Goal: Information Seeking & Learning: Learn about a topic

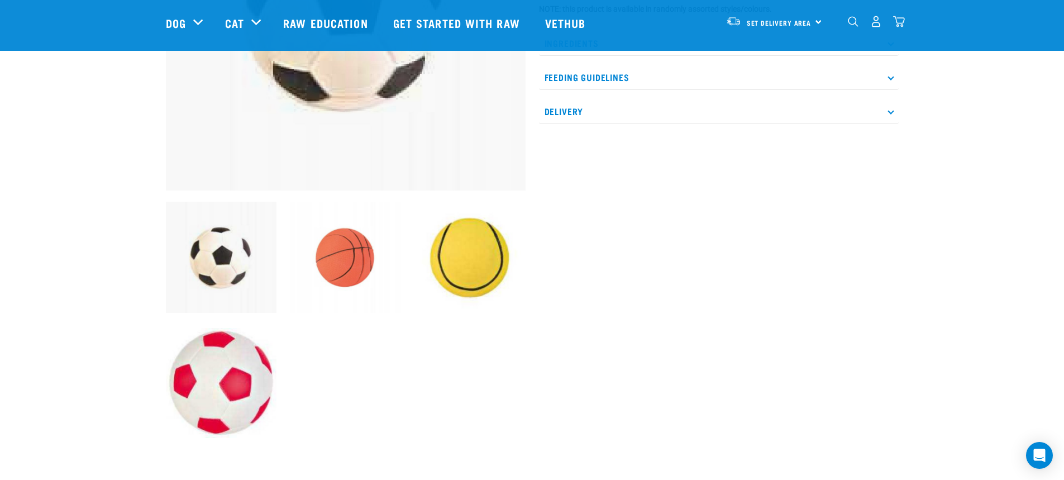
scroll to position [208, 0]
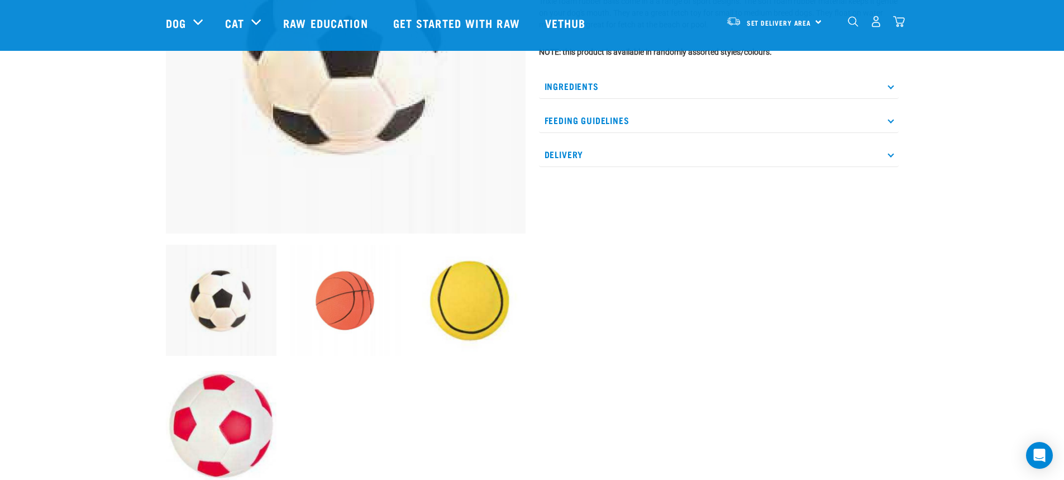
click at [487, 310] on img at bounding box center [469, 300] width 111 height 111
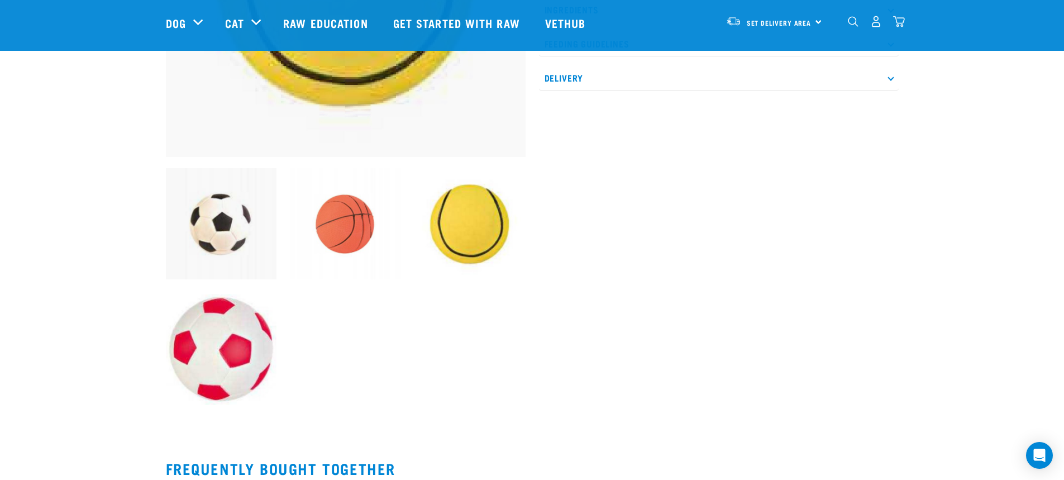
scroll to position [288, 0]
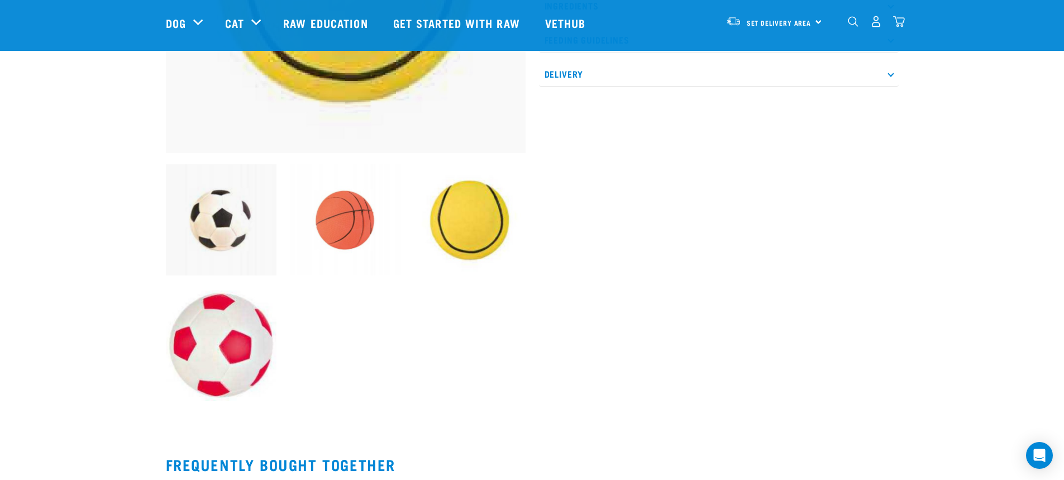
click at [215, 337] on img at bounding box center [221, 345] width 111 height 111
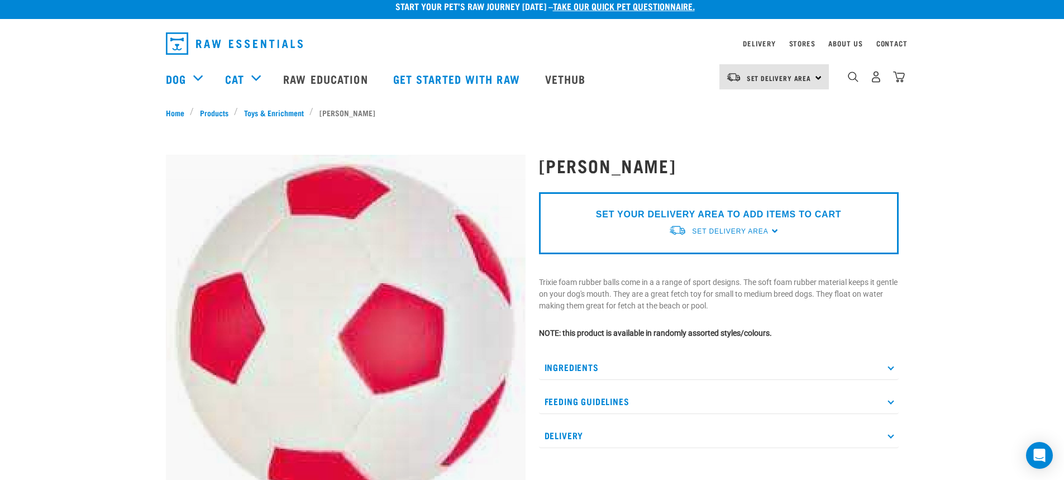
scroll to position [0, 0]
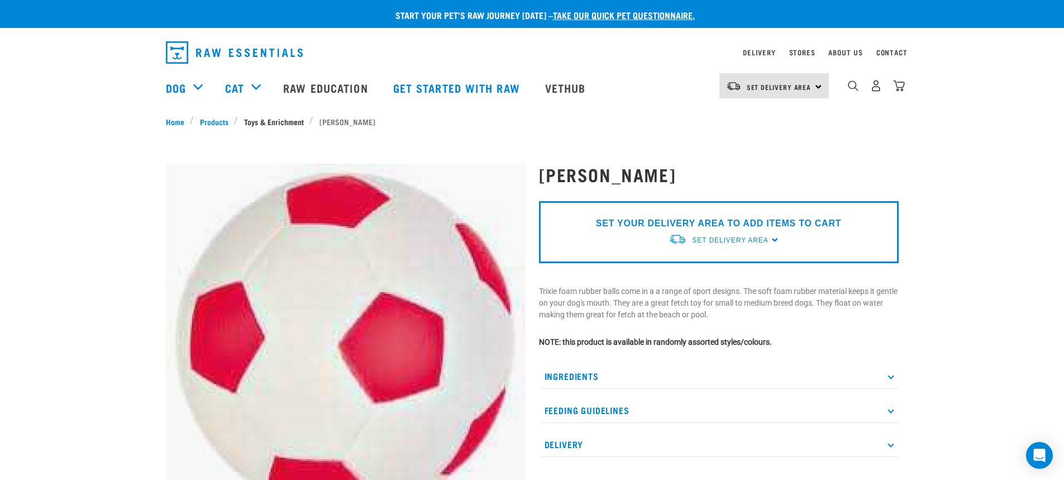
click at [284, 121] on link "Toys & Enrichment" at bounding box center [273, 122] width 71 height 12
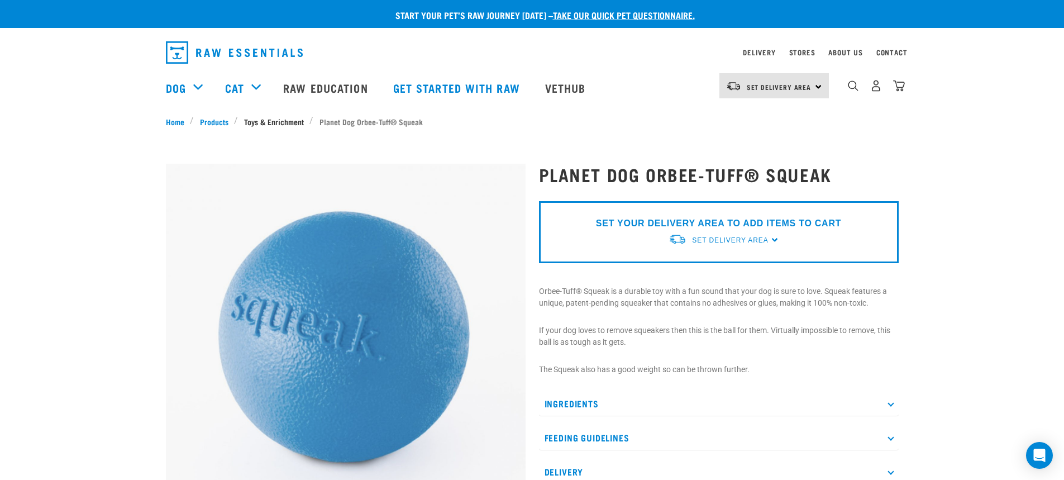
click at [284, 122] on link "Toys & Enrichment" at bounding box center [273, 122] width 71 height 12
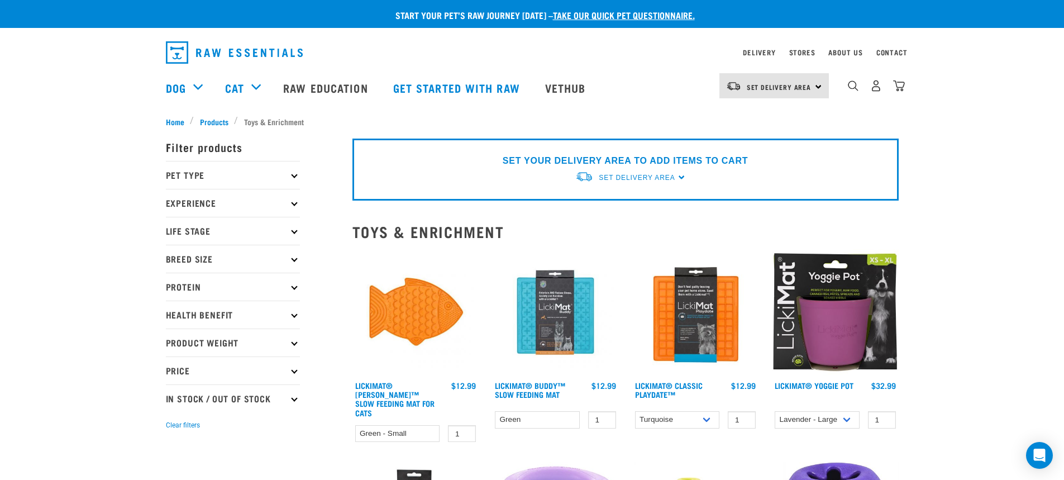
click at [293, 258] on icon at bounding box center [294, 259] width 6 height 6
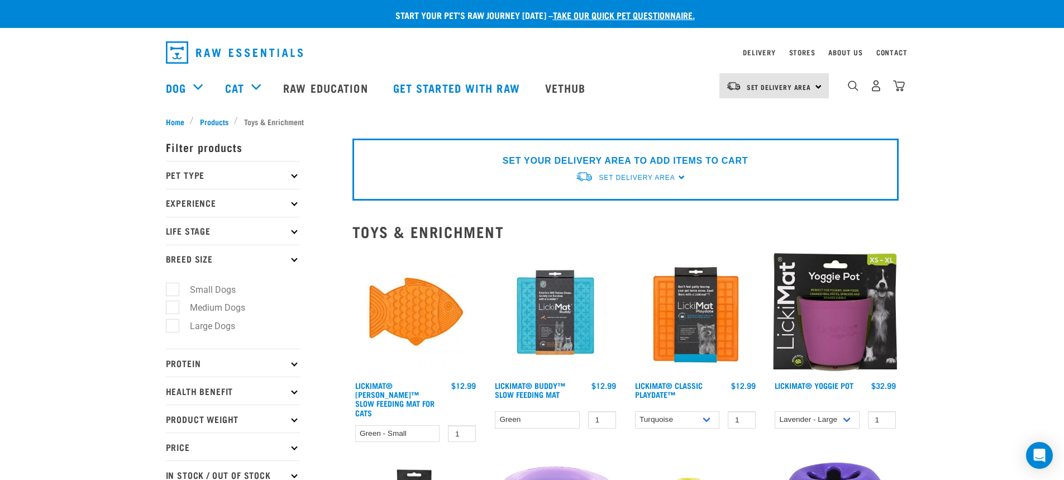
click at [173, 324] on label "Large Dogs" at bounding box center [206, 326] width 68 height 14
click at [173, 324] on input "Large Dogs" at bounding box center [169, 323] width 7 height 7
checkbox input "true"
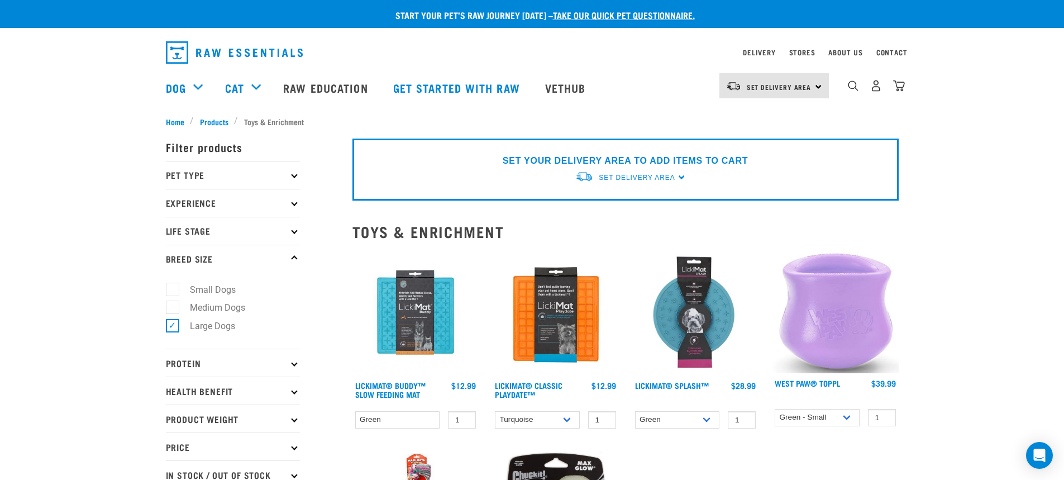
click at [290, 173] on p "Pet Type" at bounding box center [233, 175] width 134 height 28
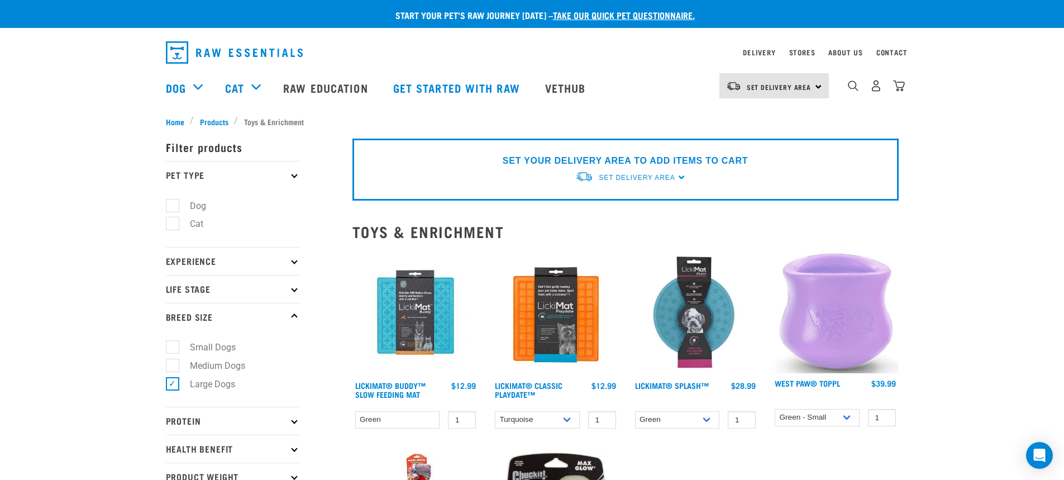
click at [172, 204] on label "Dog" at bounding box center [191, 206] width 39 height 14
click at [171, 204] on input "Dog" at bounding box center [169, 203] width 7 height 7
checkbox input "true"
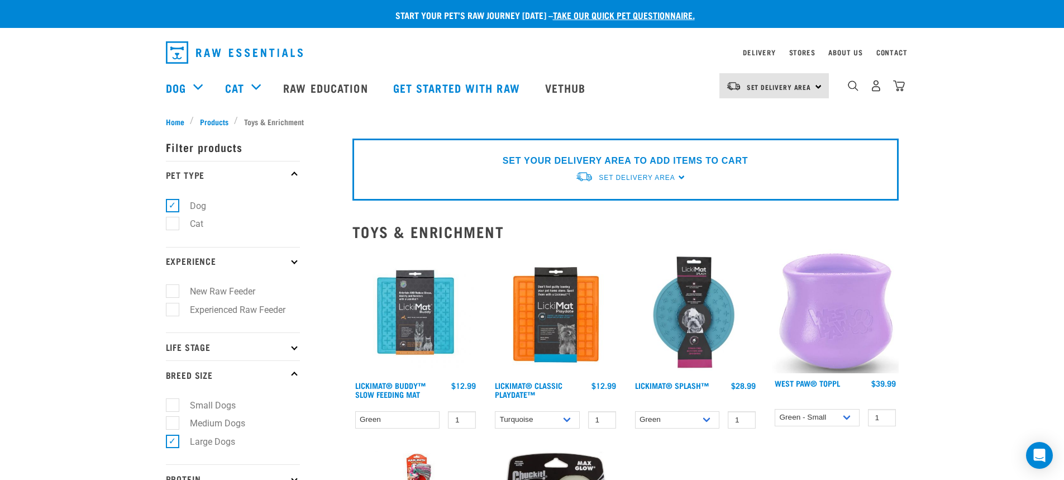
click at [293, 348] on icon at bounding box center [294, 346] width 6 height 6
click at [172, 433] on label "Adult Dog" at bounding box center [202, 432] width 61 height 14
click at [170, 433] on input "Adult Dog" at bounding box center [169, 429] width 7 height 7
checkbox input "true"
